Goal: Task Accomplishment & Management: Complete application form

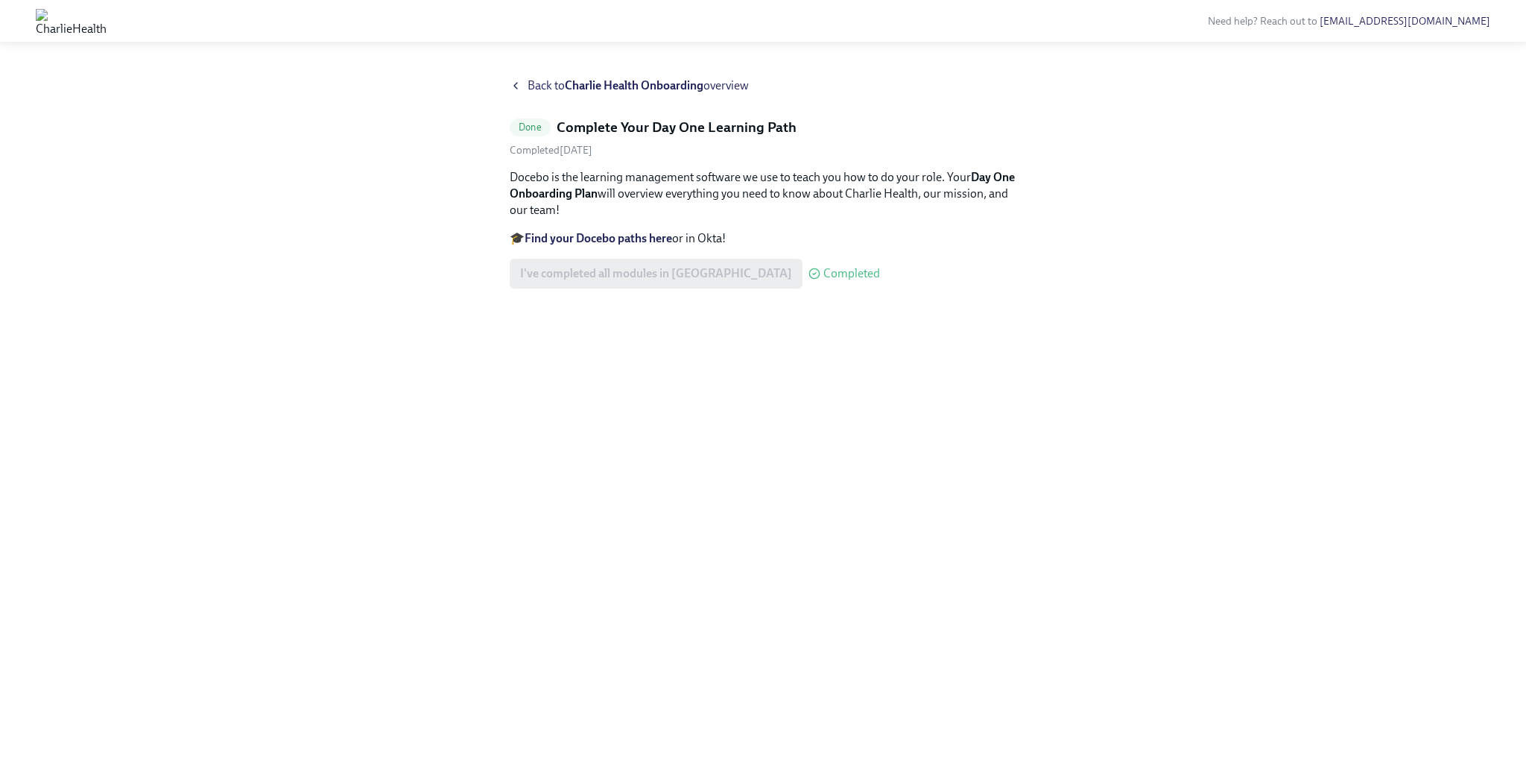
click at [534, 80] on span "Back to Charlie Health Onboarding overview" at bounding box center [638, 86] width 221 height 16
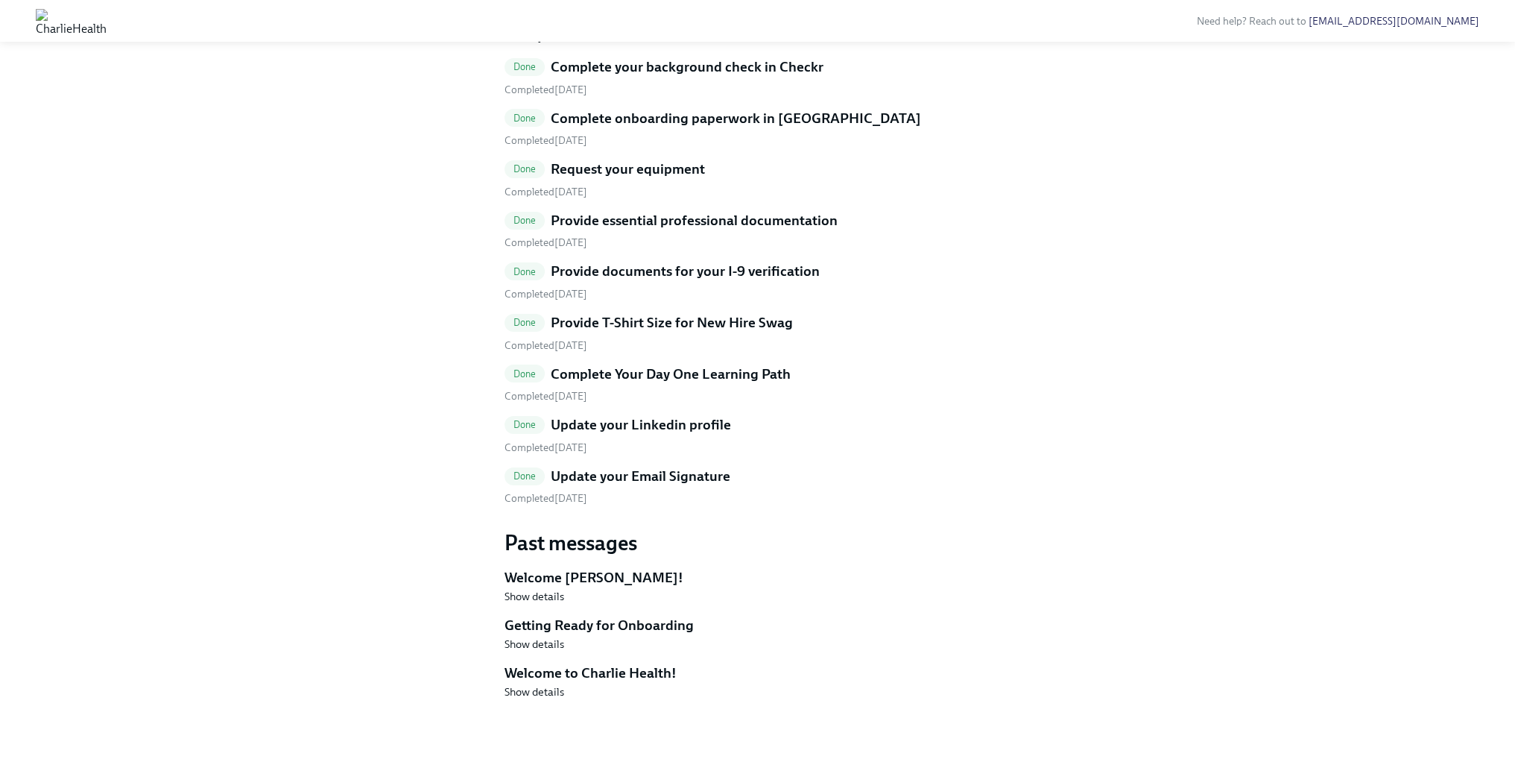
scroll to position [429, 0]
click at [626, 230] on h5 "Provide essential professional documentation" at bounding box center [694, 220] width 287 height 19
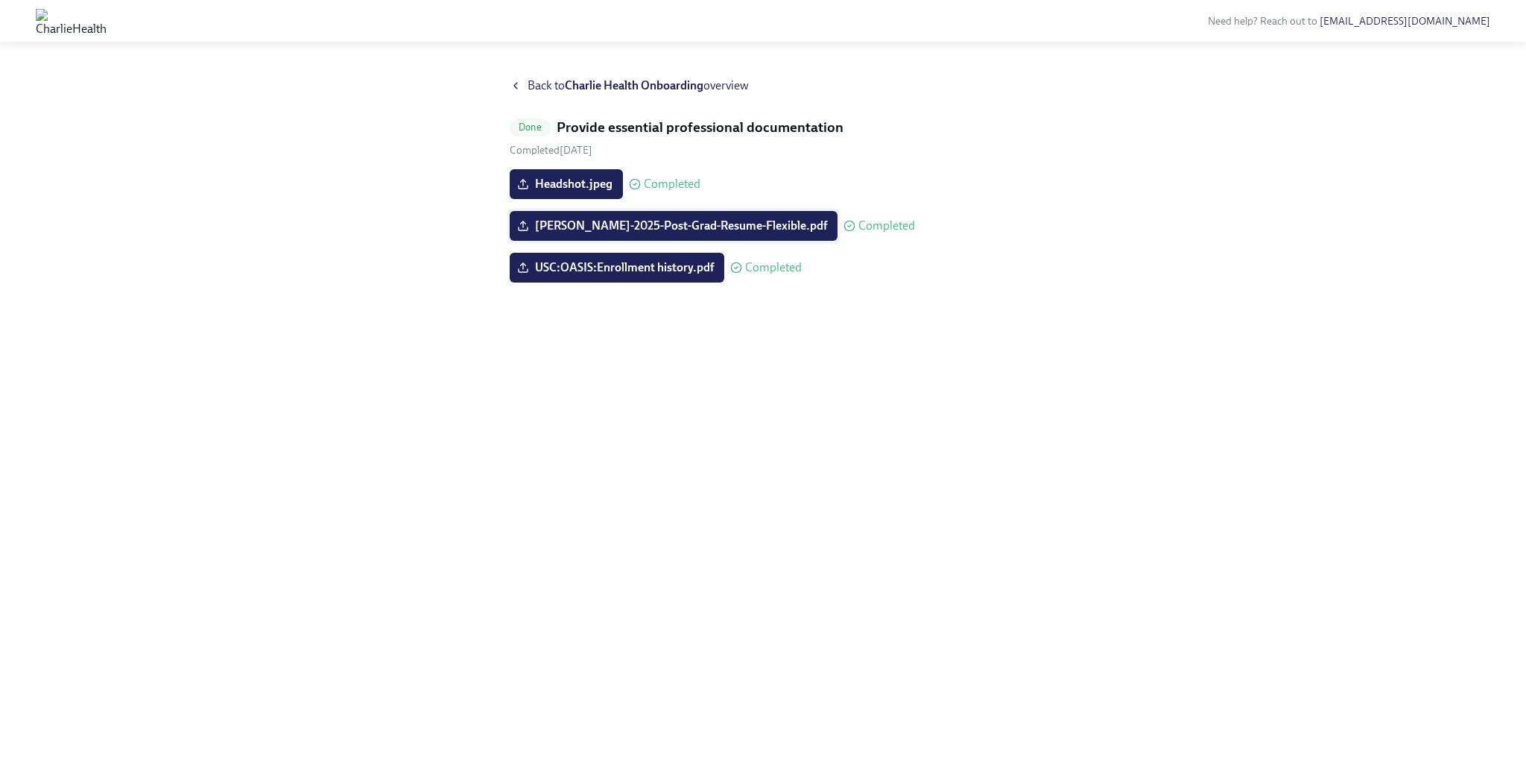
click at [522, 223] on icon at bounding box center [523, 226] width 12 height 12
click at [0, 0] on input "[PERSON_NAME]-2025-Post-Grad-Resume-Flexible.pdf" at bounding box center [0, 0] width 0 height 0
click at [558, 189] on span "Headshot.jpeg" at bounding box center [566, 184] width 92 height 15
click at [0, 0] on input "Headshot.jpeg" at bounding box center [0, 0] width 0 height 0
click at [597, 183] on span "Headshot.jpeg" at bounding box center [566, 184] width 92 height 15
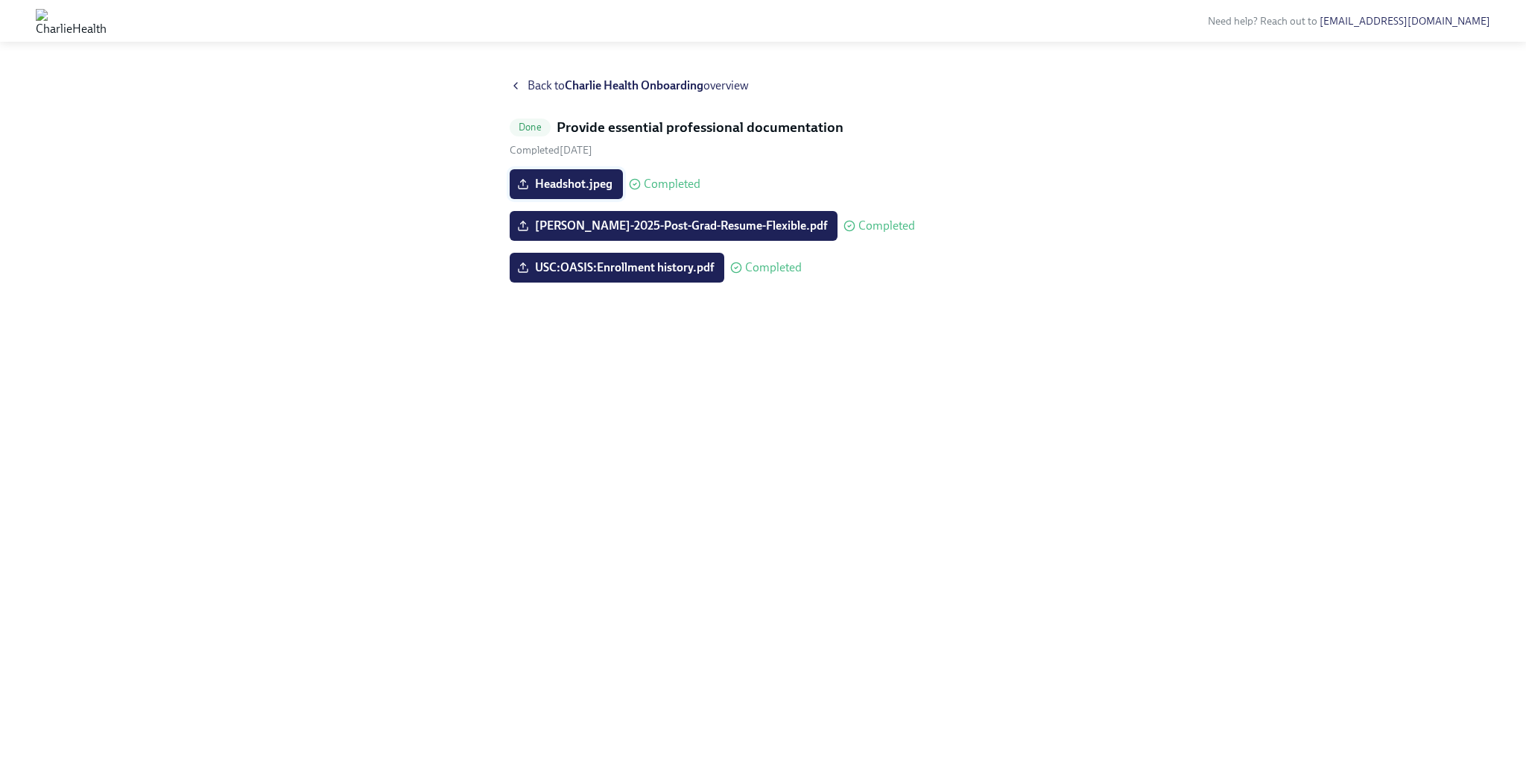
click at [0, 0] on input "Headshot.jpeg" at bounding box center [0, 0] width 0 height 0
click at [542, 87] on span "Back to Charlie Health Onboarding overview" at bounding box center [638, 86] width 221 height 16
